Goal: Task Accomplishment & Management: Manage account settings

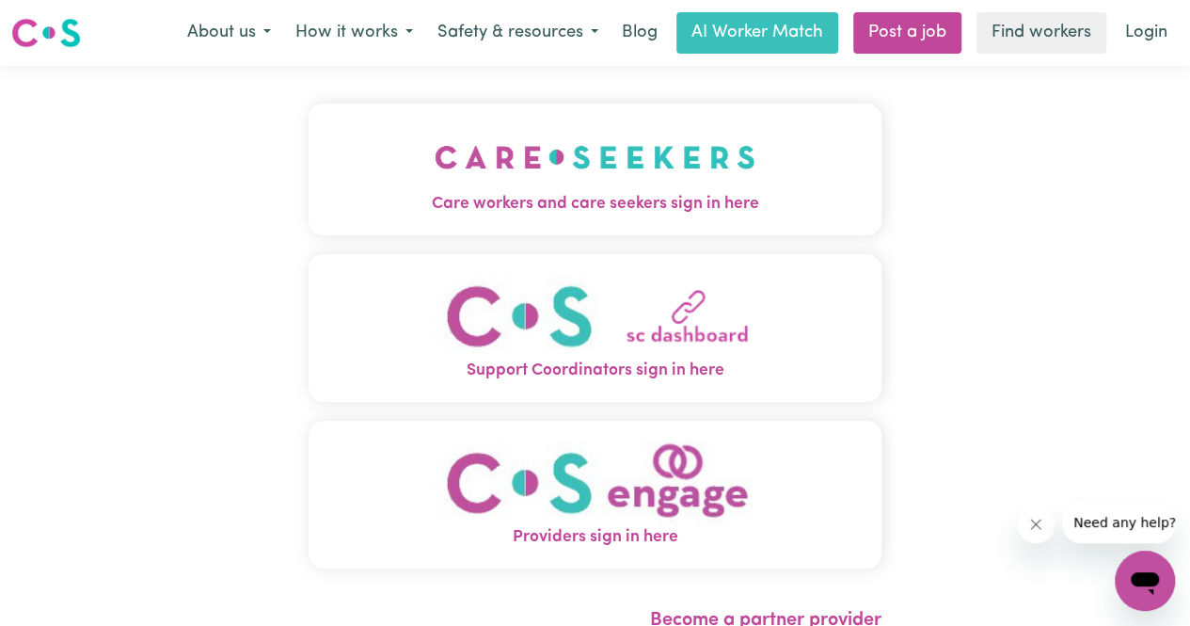
click at [643, 188] on img "Care workers and care seekers sign in here" at bounding box center [595, 157] width 321 height 70
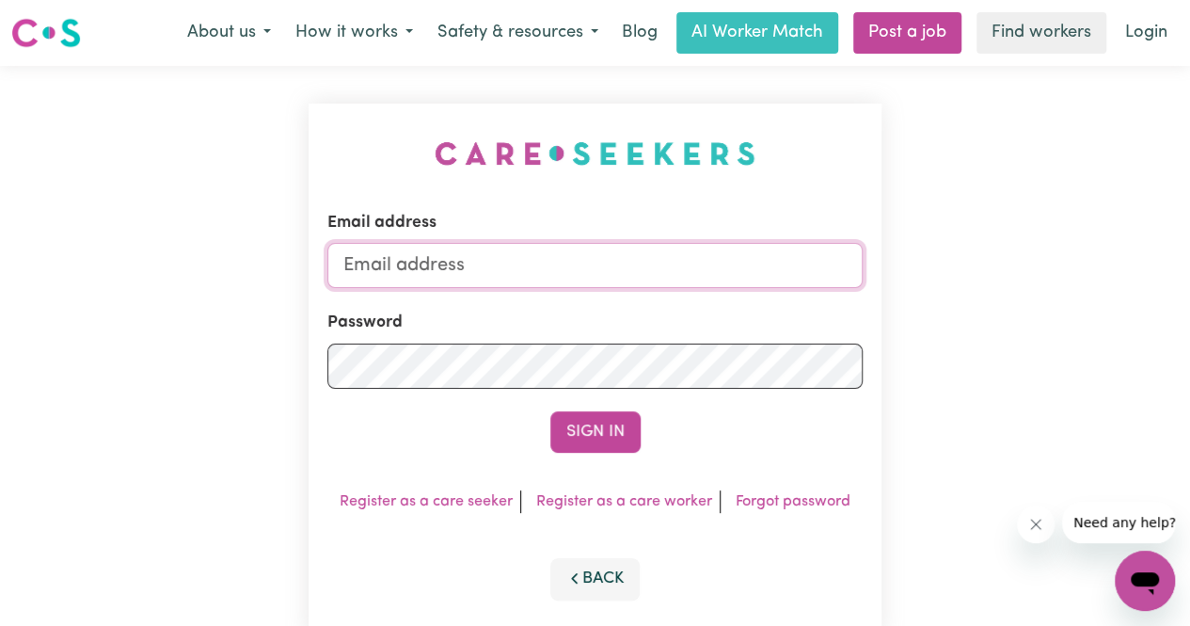
click at [608, 252] on input "Email address" at bounding box center [594, 265] width 535 height 45
type input "[EMAIL_ADDRESS][DOMAIN_NAME]"
click at [551, 411] on button "Sign In" at bounding box center [596, 431] width 90 height 41
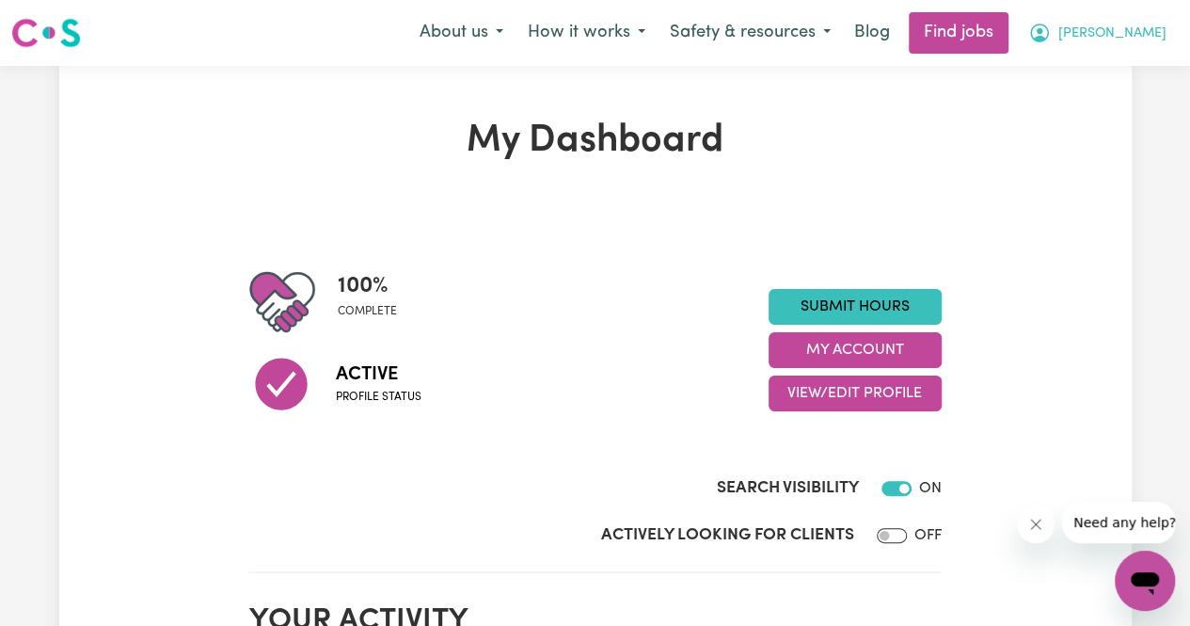
click at [1176, 44] on button "[PERSON_NAME]" at bounding box center [1097, 33] width 163 height 40
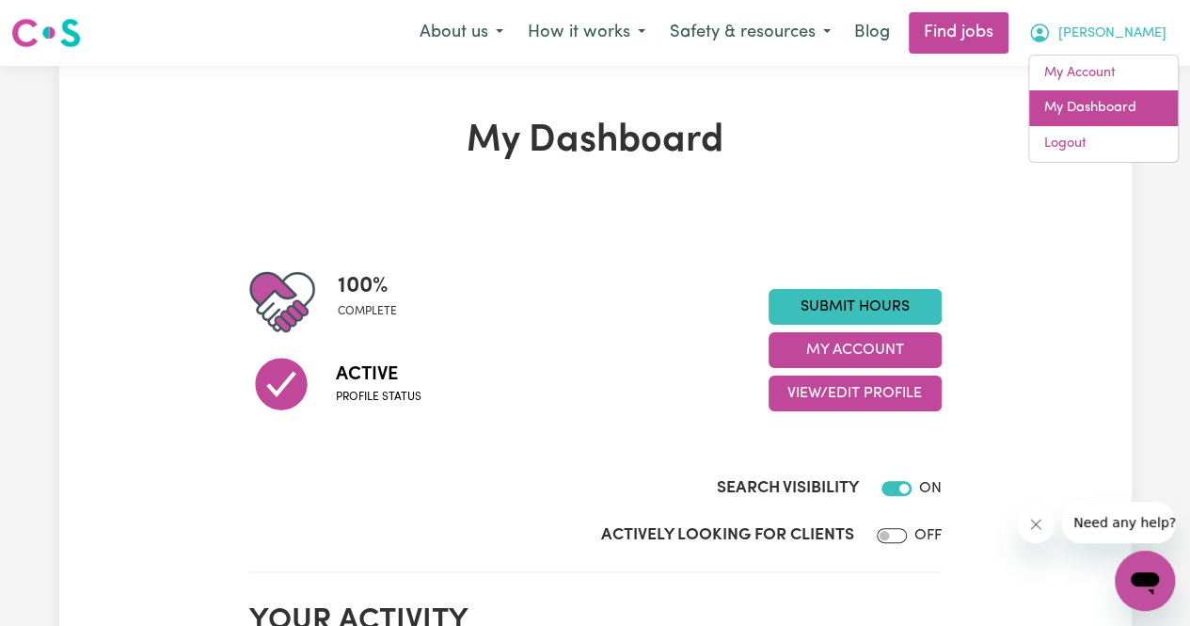
click at [1113, 104] on link "My Dashboard" at bounding box center [1104, 108] width 149 height 36
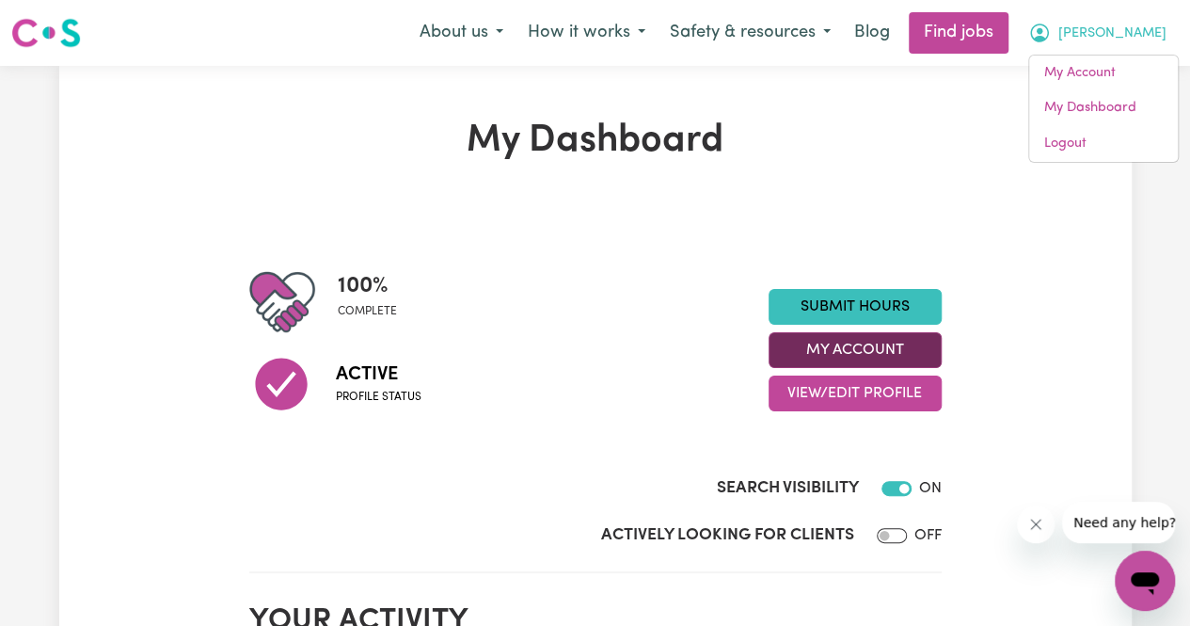
click at [884, 363] on button "My Account" at bounding box center [855, 350] width 173 height 36
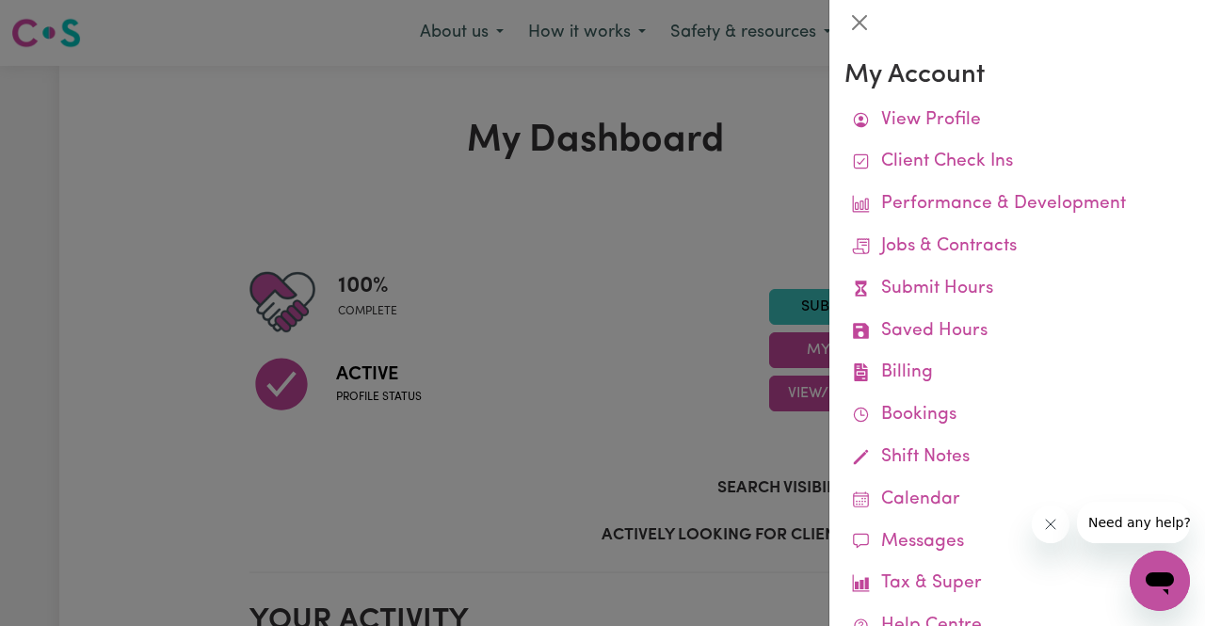
click at [679, 394] on div at bounding box center [602, 313] width 1205 height 626
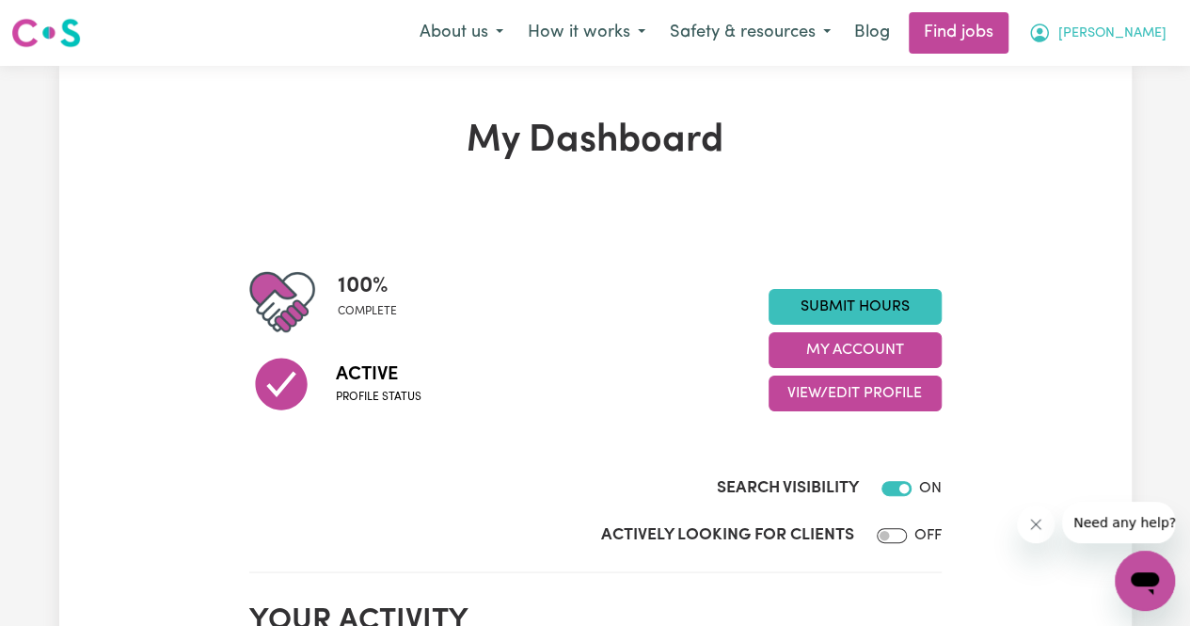
click at [1051, 29] on icon "My Account" at bounding box center [1040, 33] width 23 height 23
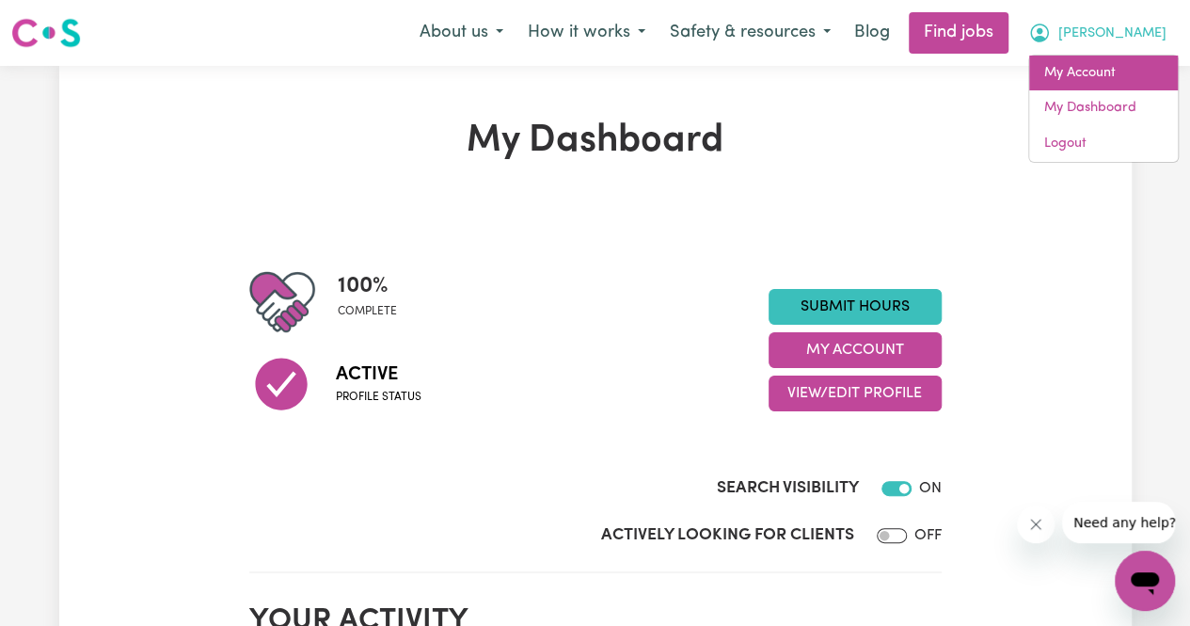
click at [1082, 72] on link "My Account" at bounding box center [1104, 74] width 149 height 36
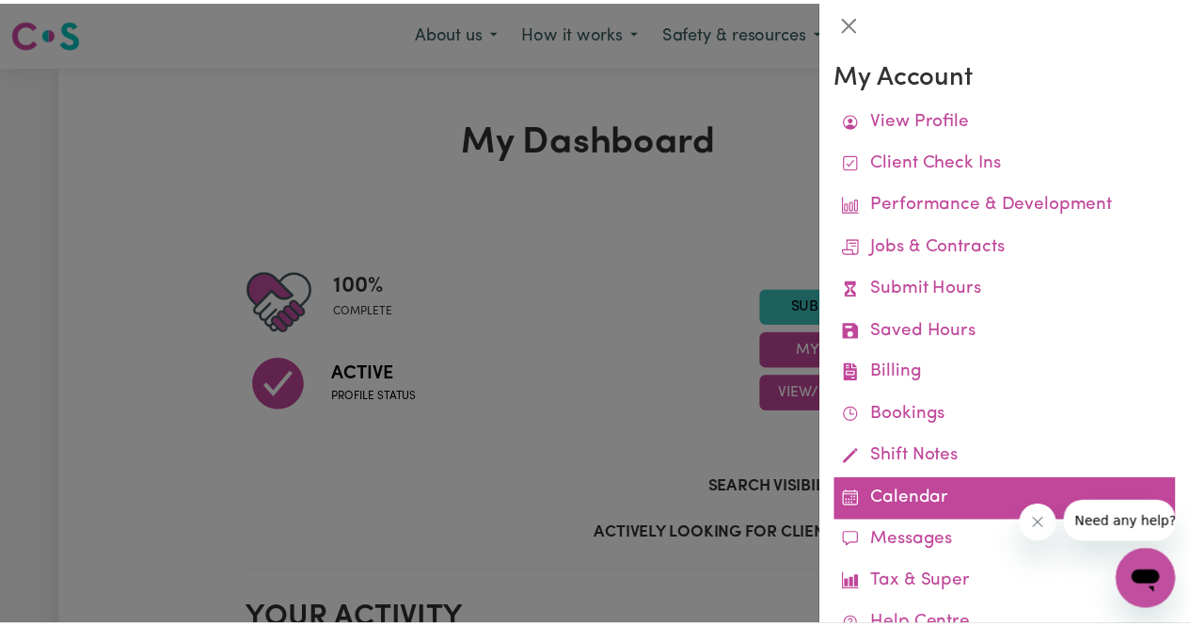
scroll to position [108, 0]
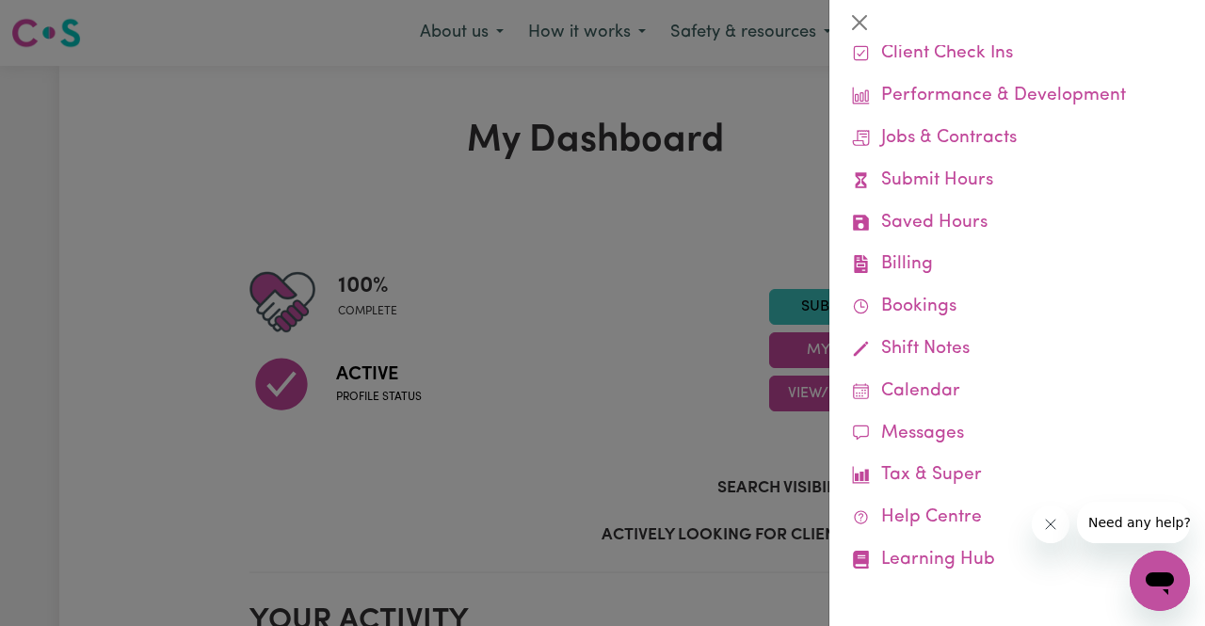
click at [714, 464] on div at bounding box center [602, 313] width 1205 height 626
